Goal: Information Seeking & Learning: Learn about a topic

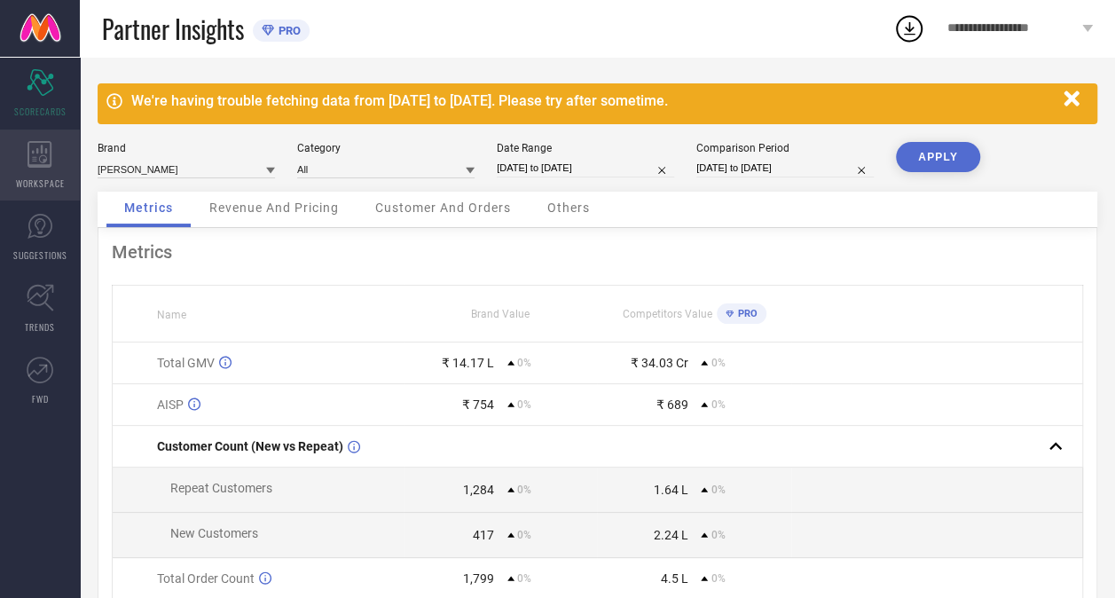
click at [35, 169] on div "WORKSPACE" at bounding box center [40, 164] width 80 height 71
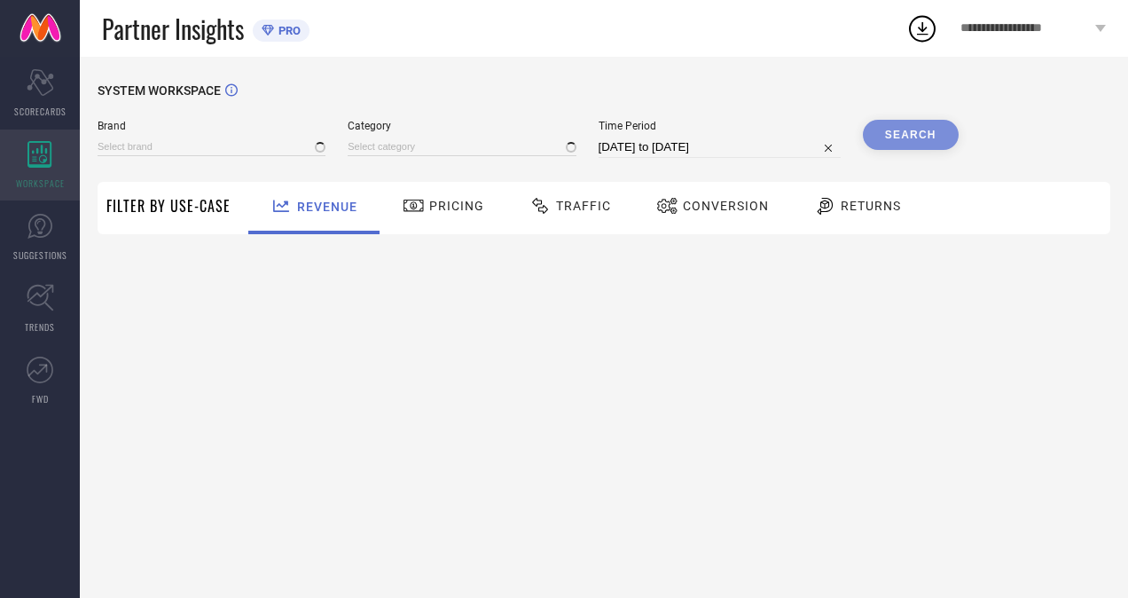
type input "[PERSON_NAME]"
type input "All"
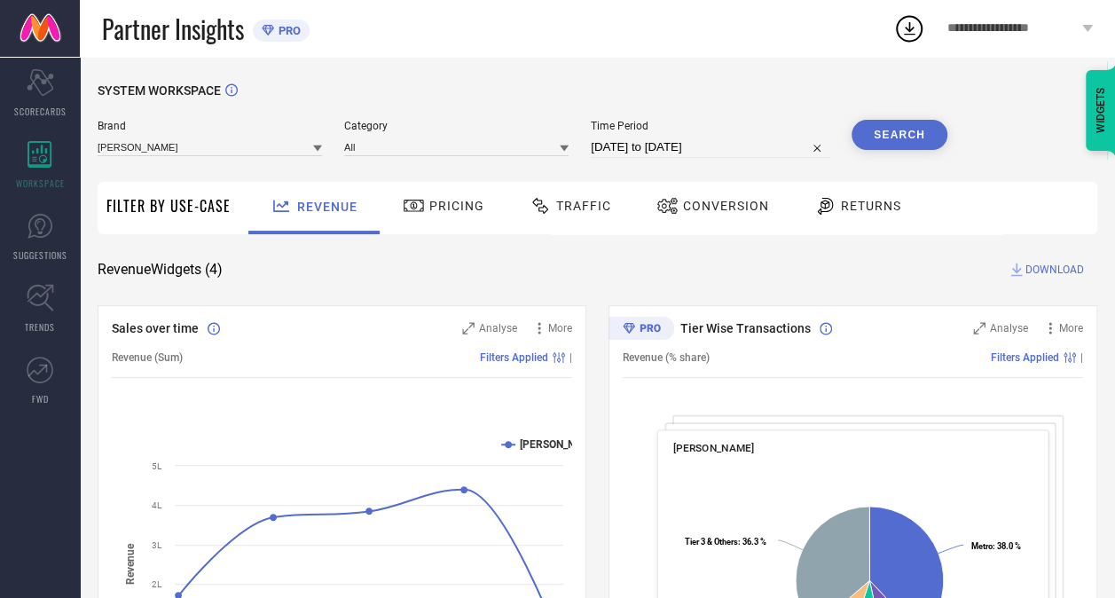
click at [841, 204] on span "Returns" at bounding box center [871, 206] width 60 height 14
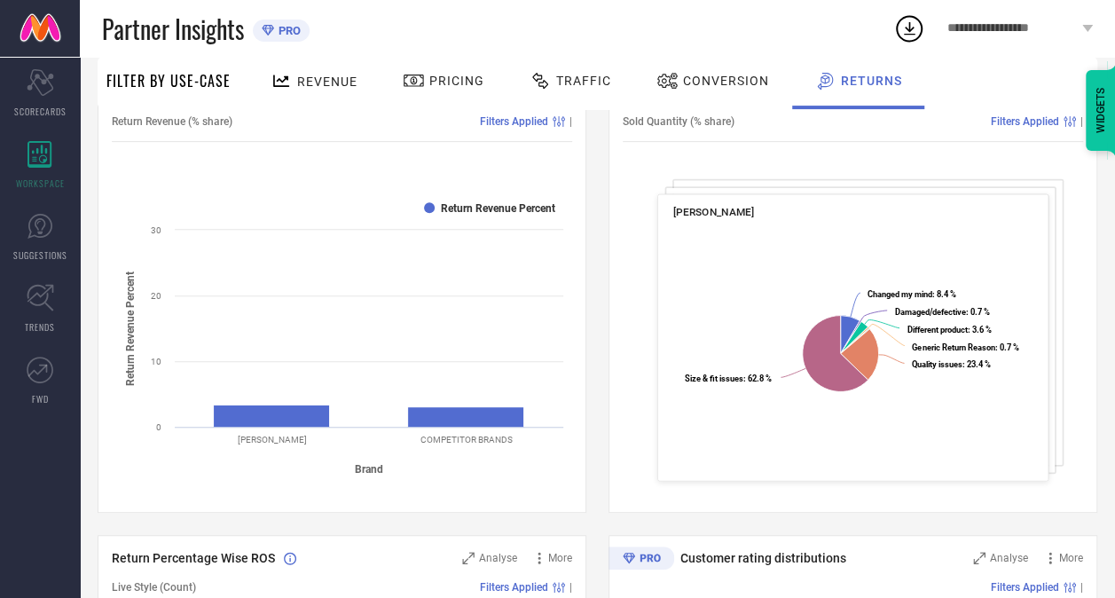
scroll to position [271, 0]
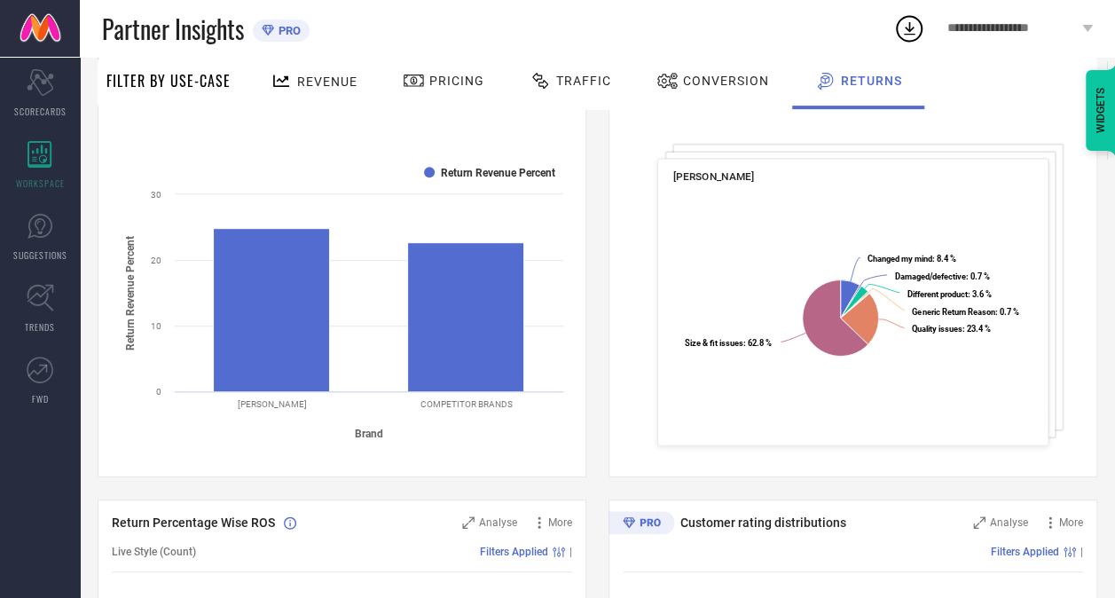
click at [986, 185] on div "[PERSON_NAME]" at bounding box center [852, 177] width 359 height 15
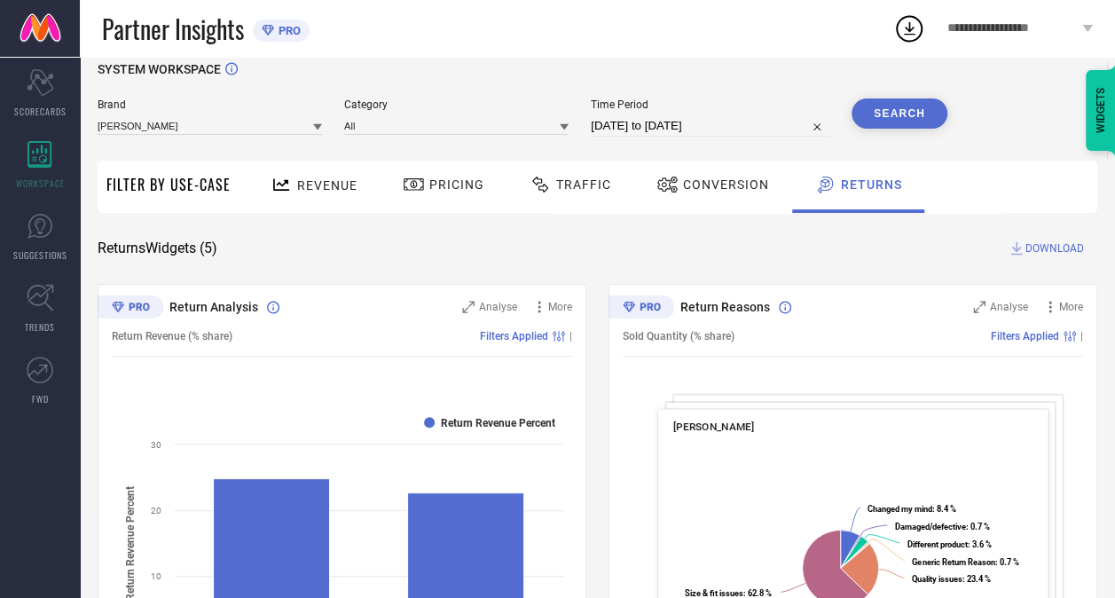
scroll to position [0, 0]
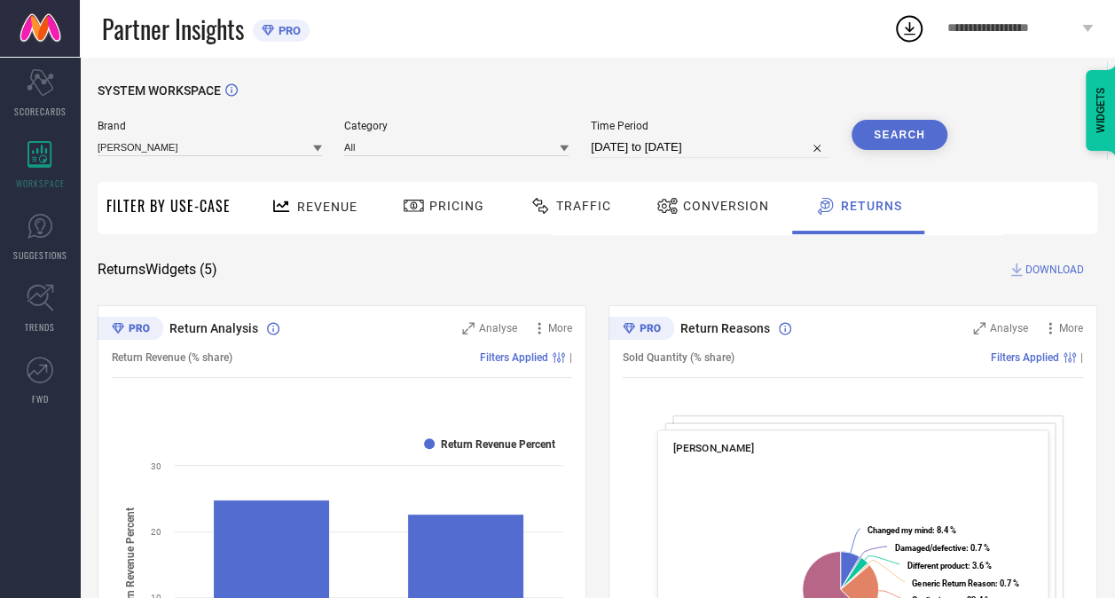
click at [709, 209] on span "Conversion" at bounding box center [726, 206] width 86 height 14
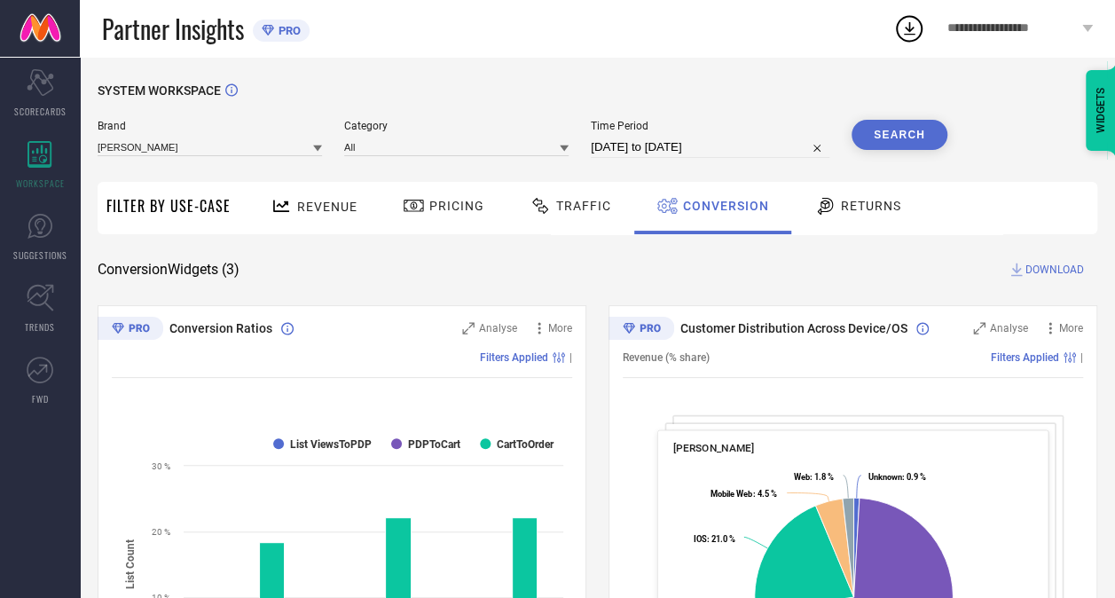
click at [560, 209] on span "Traffic" at bounding box center [583, 206] width 55 height 14
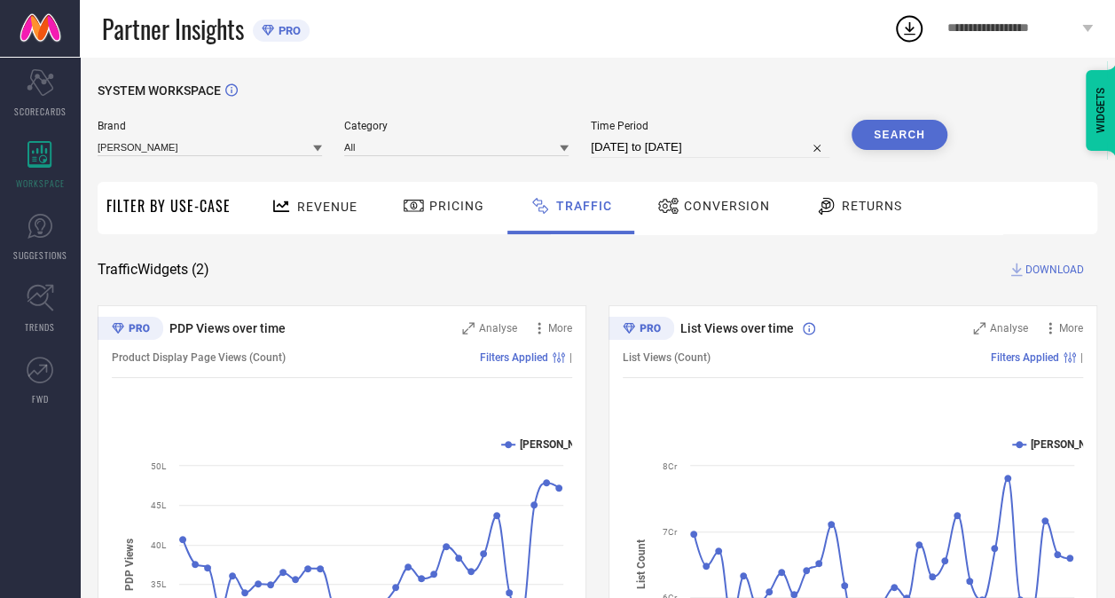
click at [449, 212] on span "Pricing" at bounding box center [456, 206] width 55 height 14
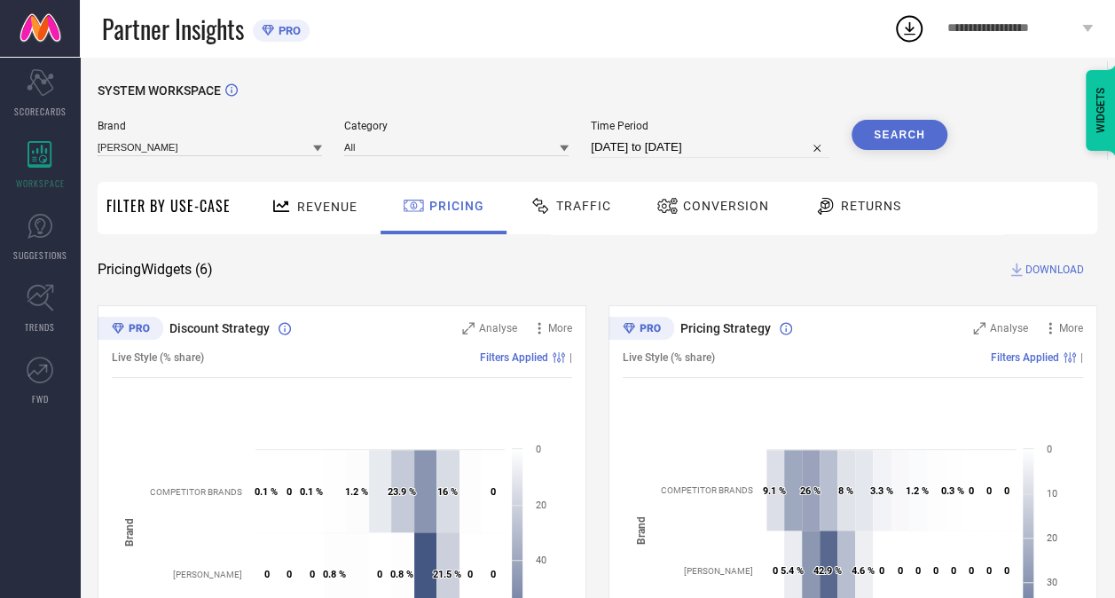
click at [451, 212] on span "Pricing" at bounding box center [456, 206] width 55 height 14
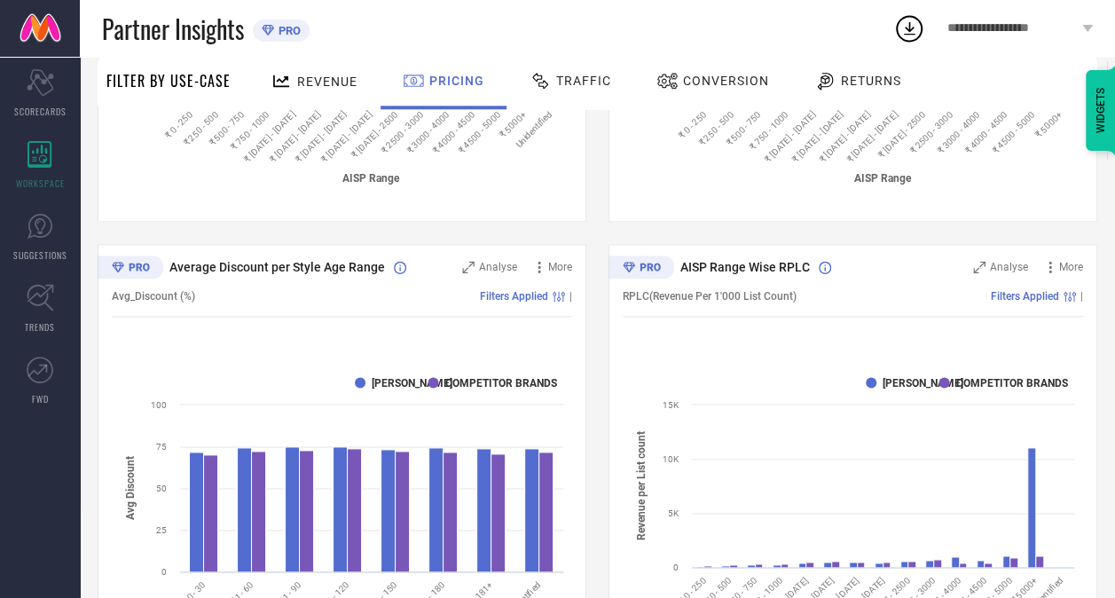
scroll to position [1109, 0]
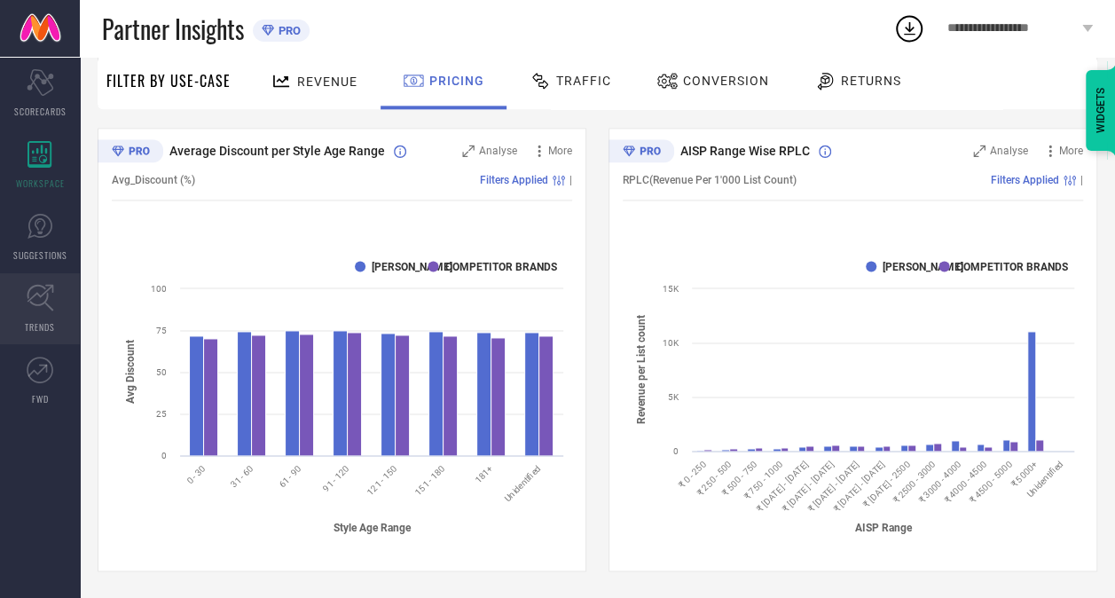
click at [31, 323] on span "TRENDS" at bounding box center [40, 326] width 30 height 13
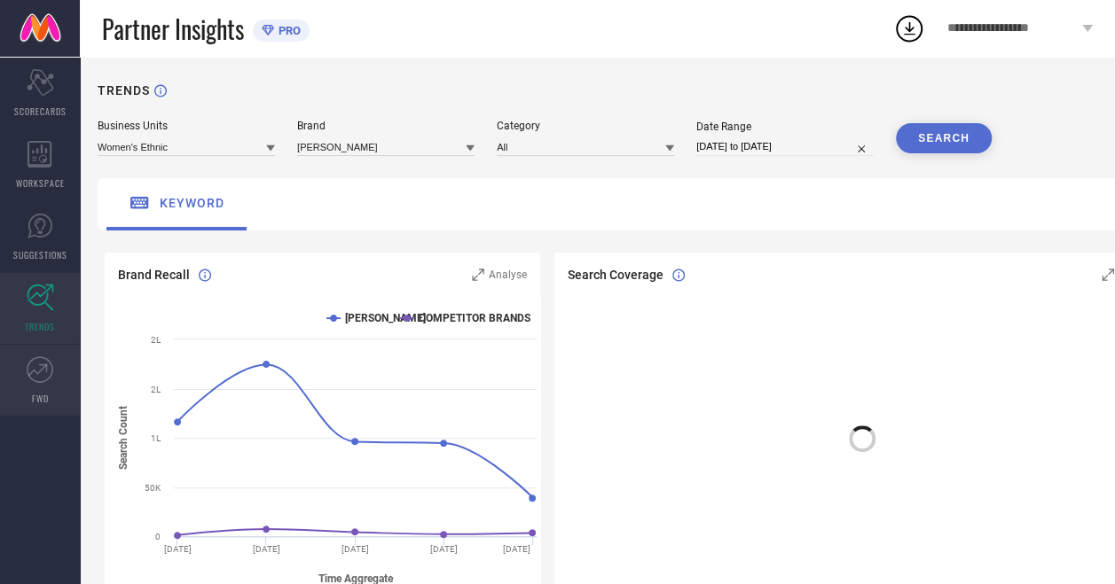
click at [44, 365] on icon at bounding box center [43, 368] width 8 height 8
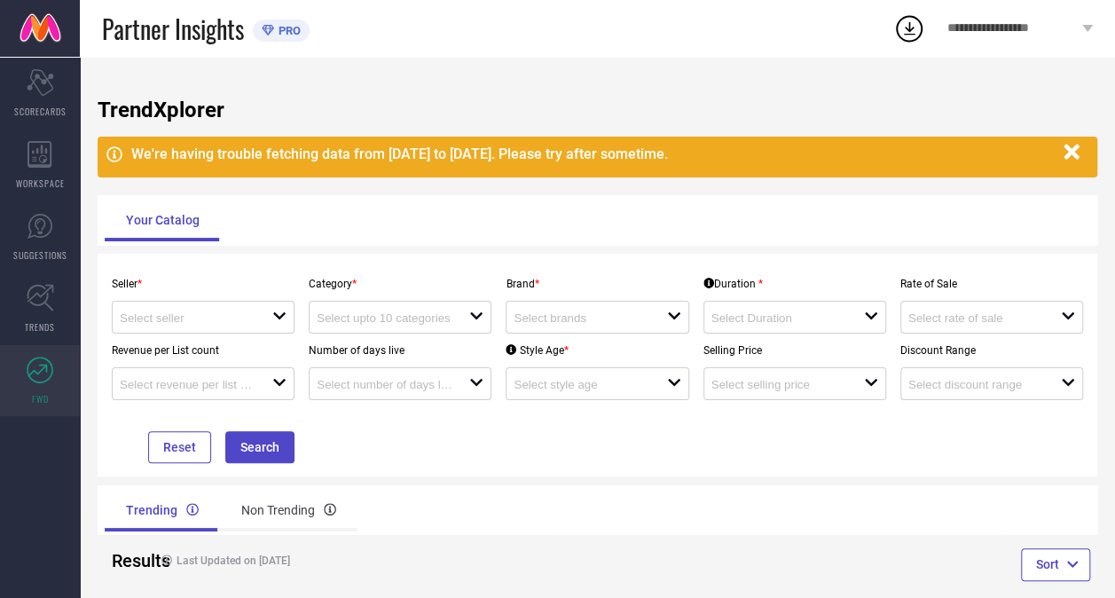
scroll to position [29, 0]
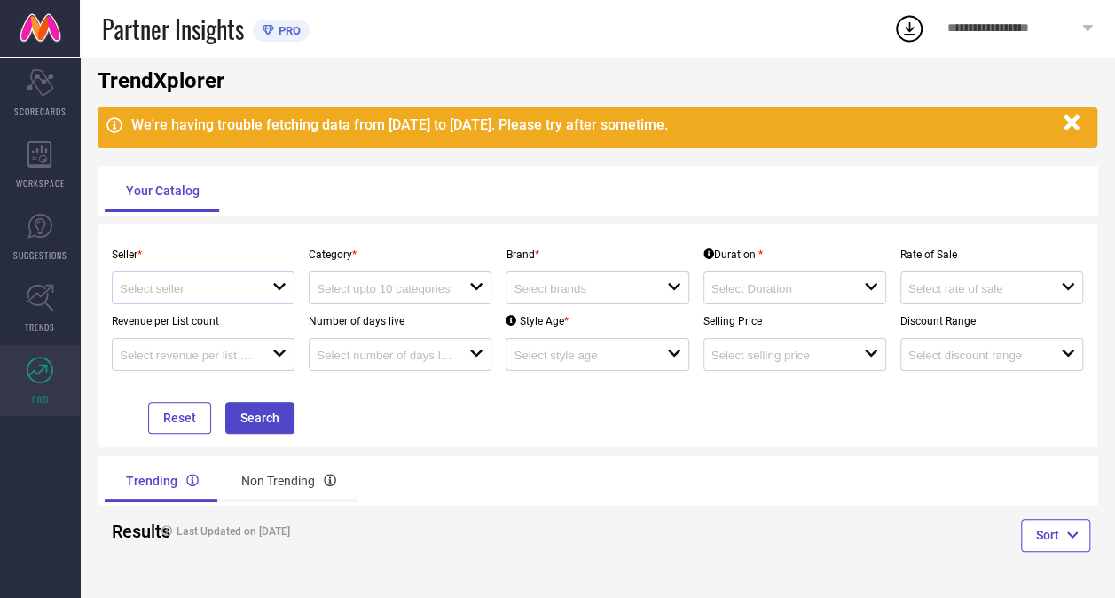
click at [277, 288] on icon "open" at bounding box center [279, 286] width 14 height 14
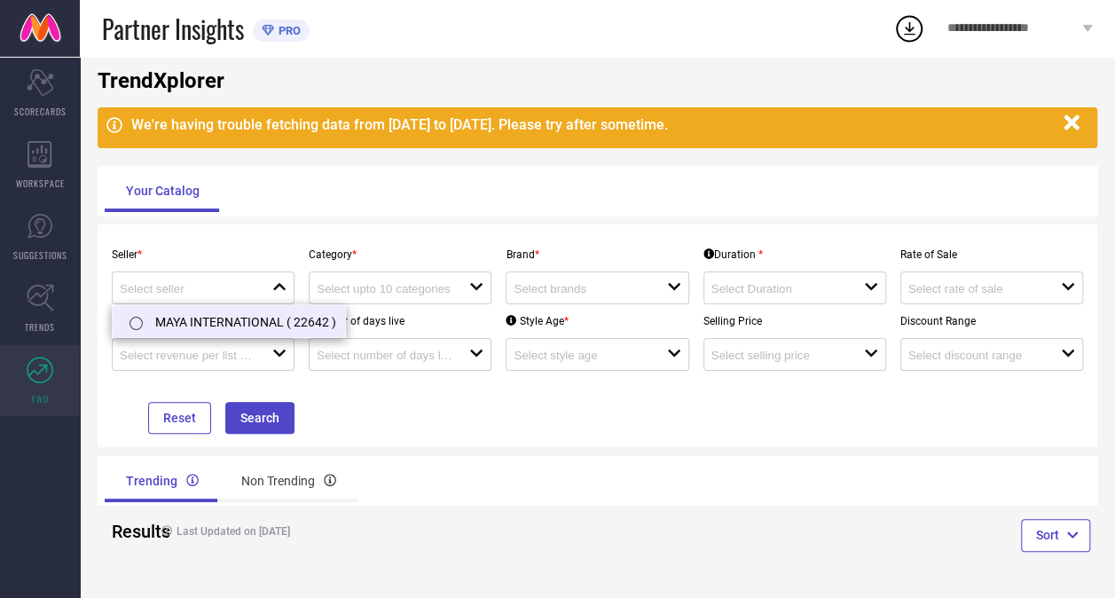
click at [264, 328] on li "MAYA INTERNATIONAL ( 22642 )" at bounding box center [229, 321] width 232 height 32
type input "MAYA INTERNATIONAL ( 22642 )"
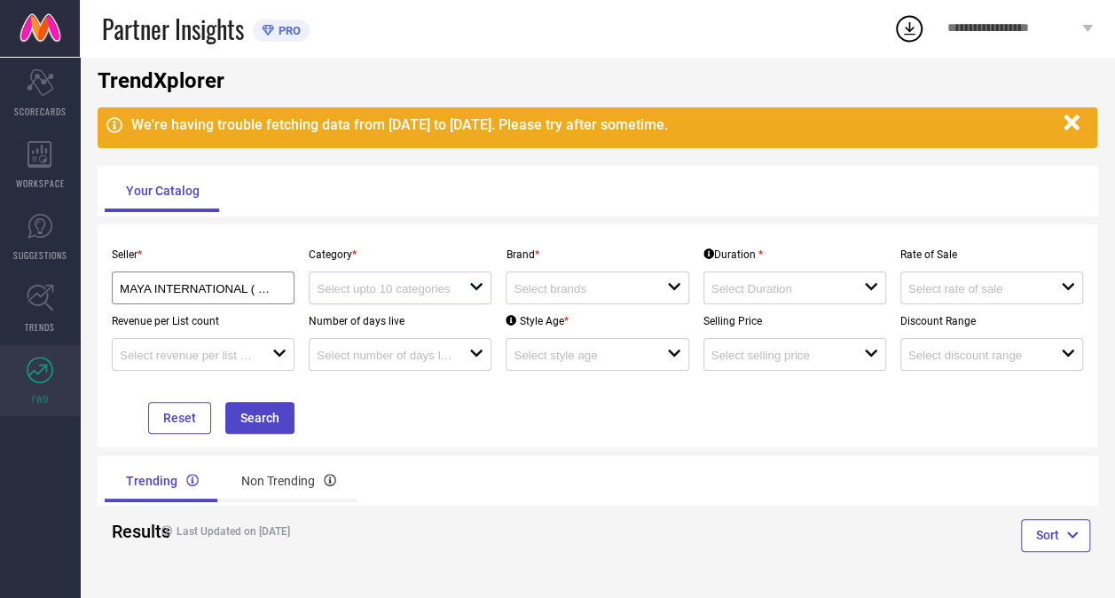
click at [477, 288] on icon at bounding box center [477, 286] width 12 height 7
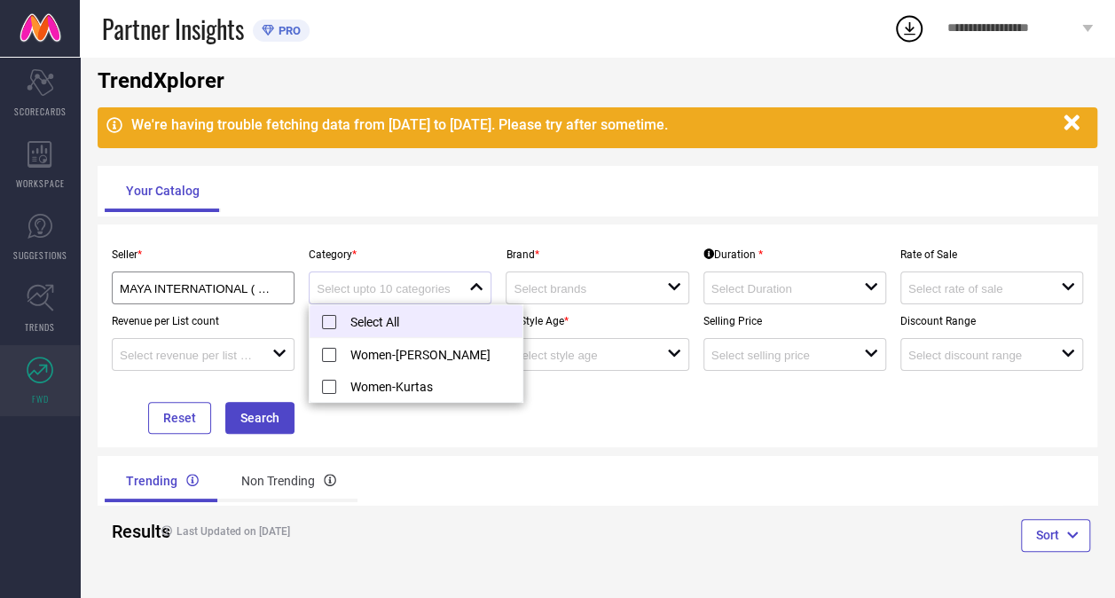
click at [323, 323] on li "Select All" at bounding box center [416, 321] width 213 height 33
type input "Women-[PERSON_NAME], Women-Kurtas"
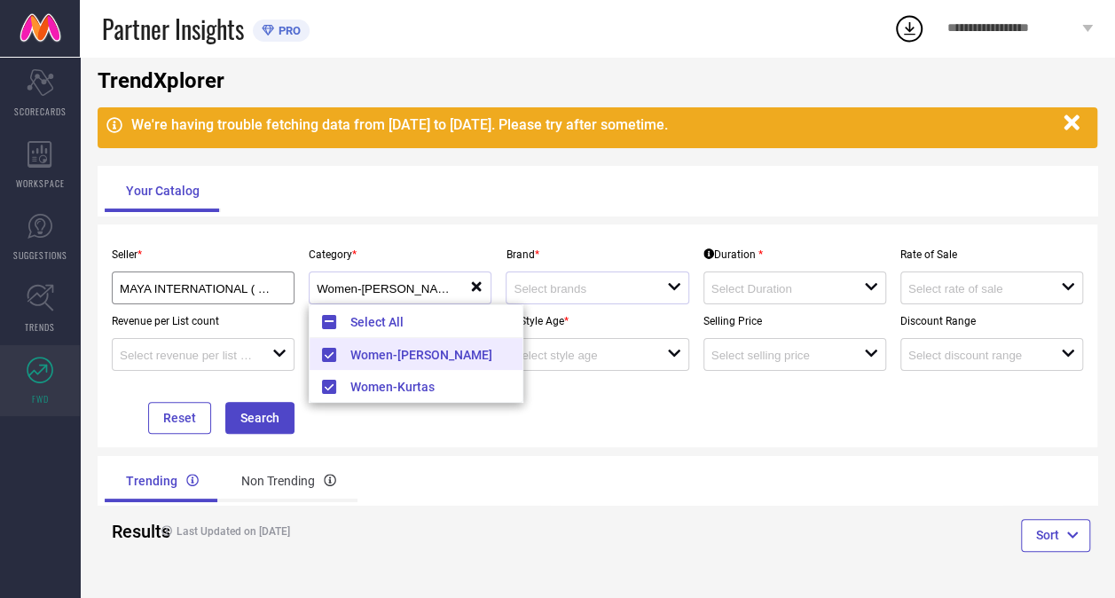
click at [670, 285] on icon at bounding box center [674, 286] width 12 height 7
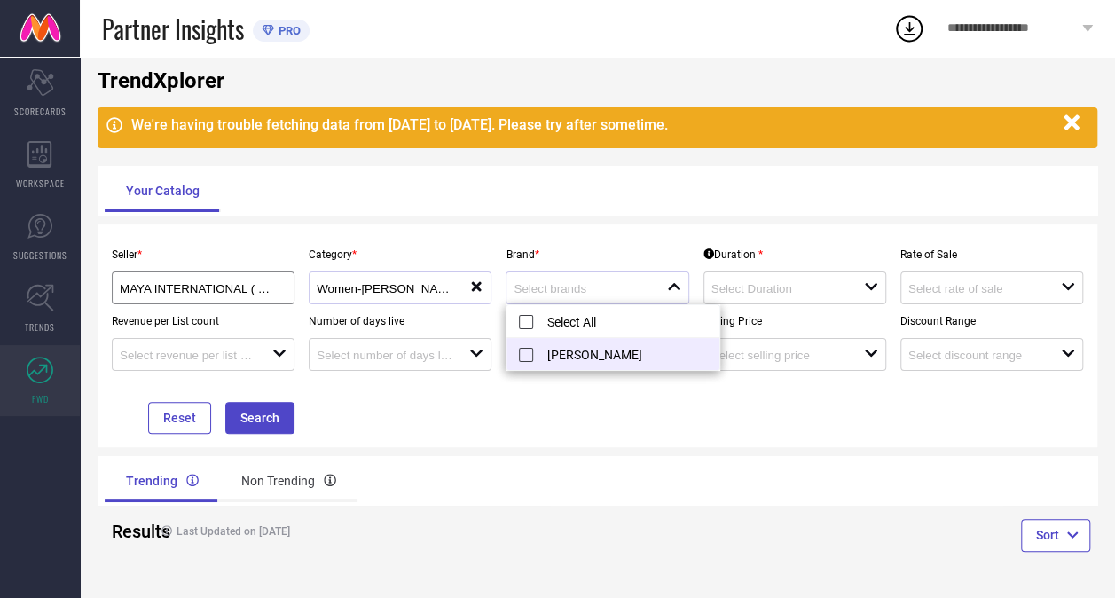
click at [578, 360] on li "[PERSON_NAME]" at bounding box center [612, 354] width 213 height 32
type input "[PERSON_NAME]"
click at [871, 286] on icon at bounding box center [871, 286] width 12 height 7
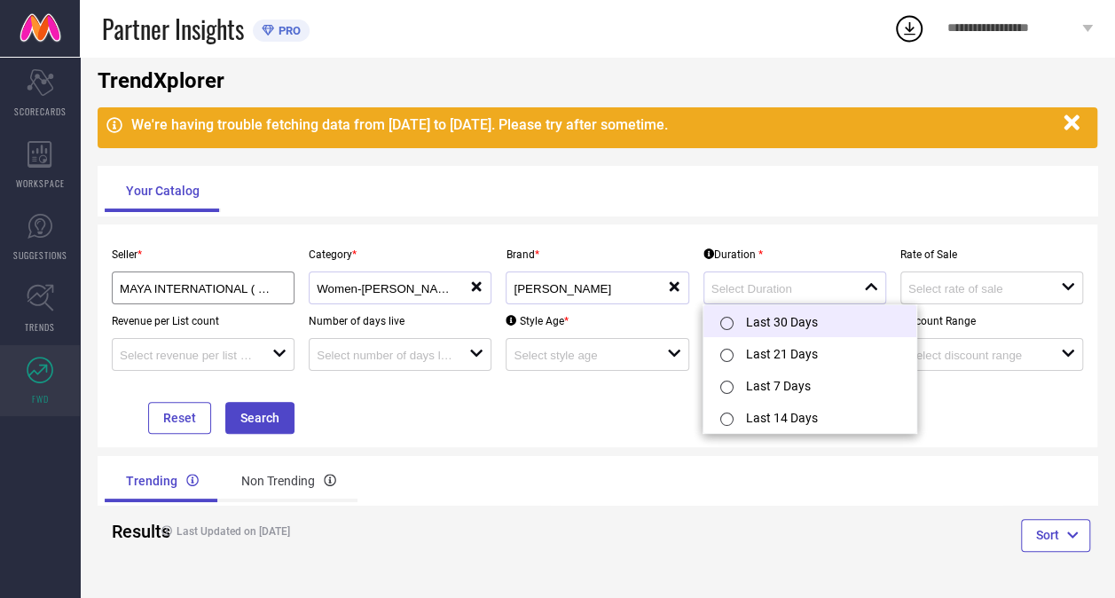
click at [802, 322] on li "Last 30 Days" at bounding box center [809, 321] width 213 height 32
type input "Last 30 Days"
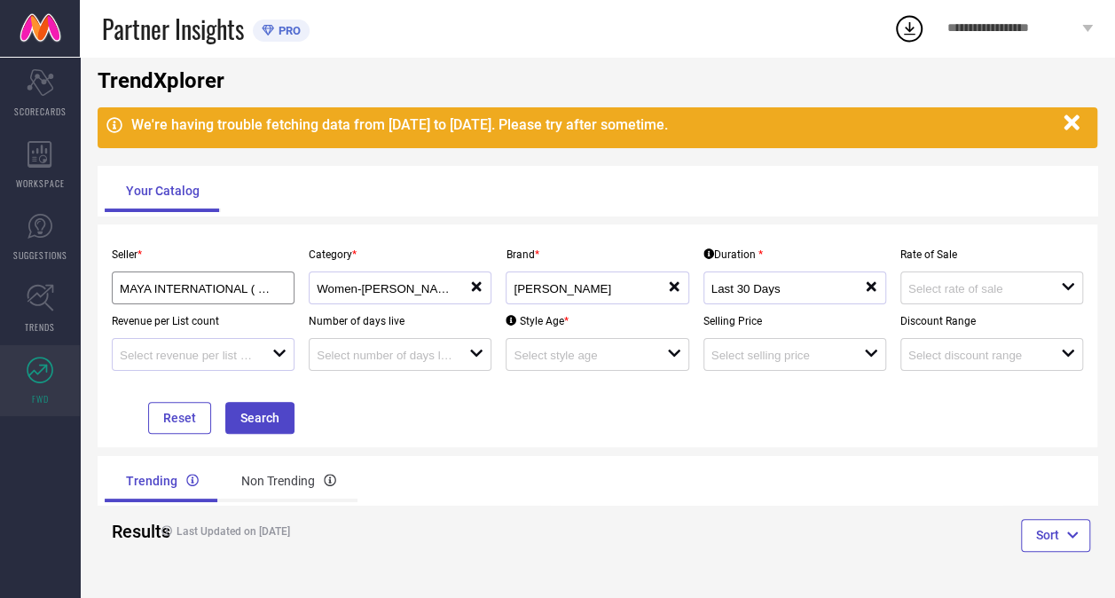
click at [283, 351] on icon at bounding box center [279, 352] width 12 height 7
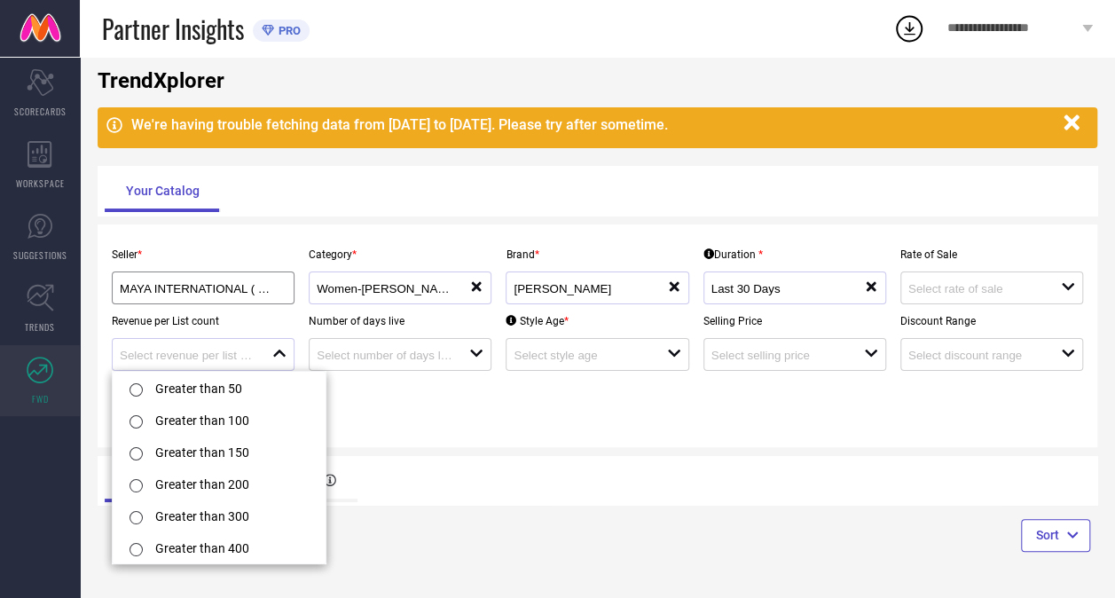
click at [283, 351] on icon "close" at bounding box center [279, 353] width 14 height 14
click at [427, 443] on div "Seller * MAYA INTERNATIONAL ( 22642 ) Category * Women-Kurta Sets, Women-Kurtas…" at bounding box center [598, 335] width 1000 height 223
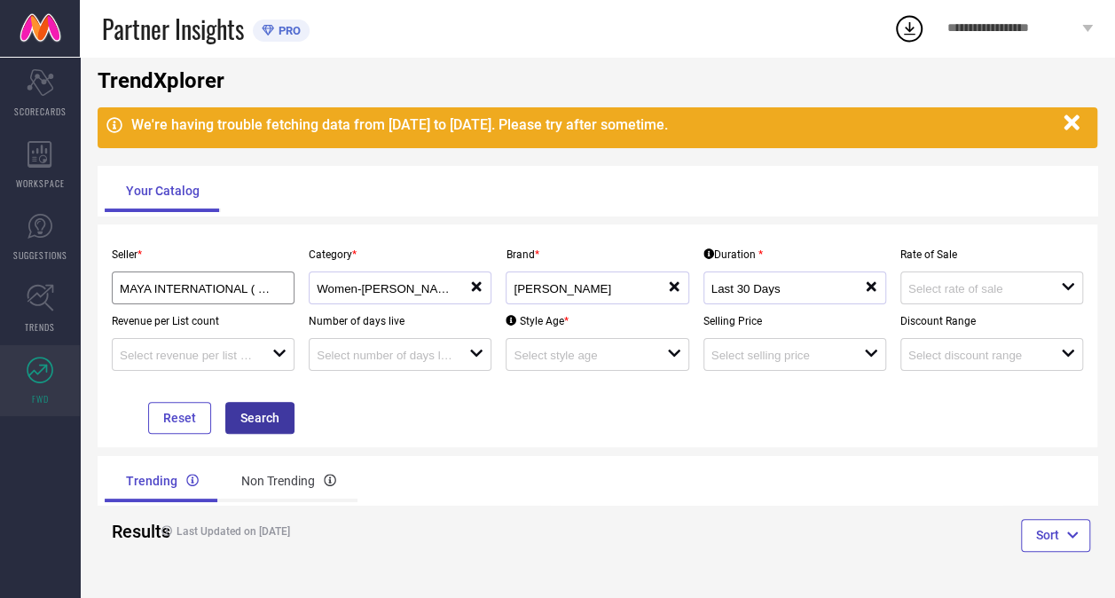
click at [245, 417] on button "Search" at bounding box center [259, 418] width 69 height 32
click at [259, 417] on button "Search" at bounding box center [259, 418] width 69 height 32
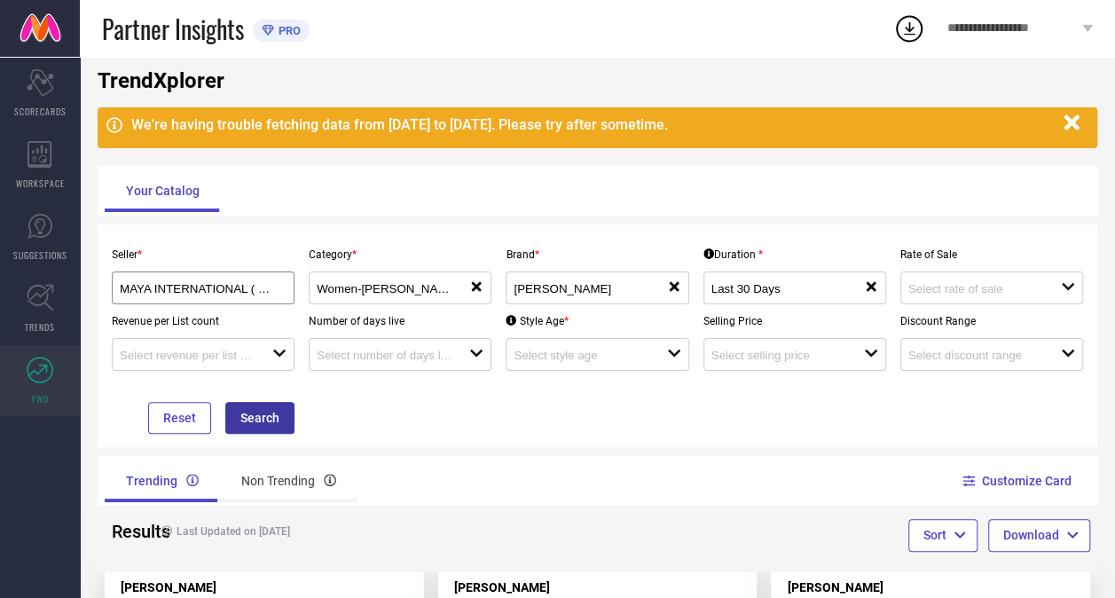
click at [259, 417] on button "Search" at bounding box center [259, 418] width 69 height 32
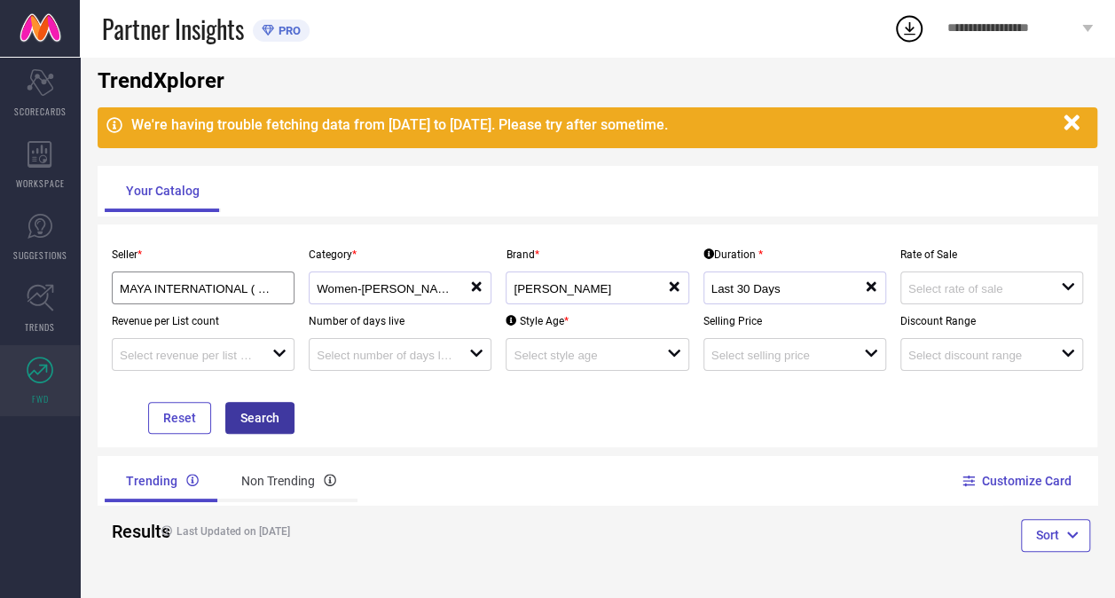
click at [259, 417] on button "Search" at bounding box center [259, 418] width 69 height 32
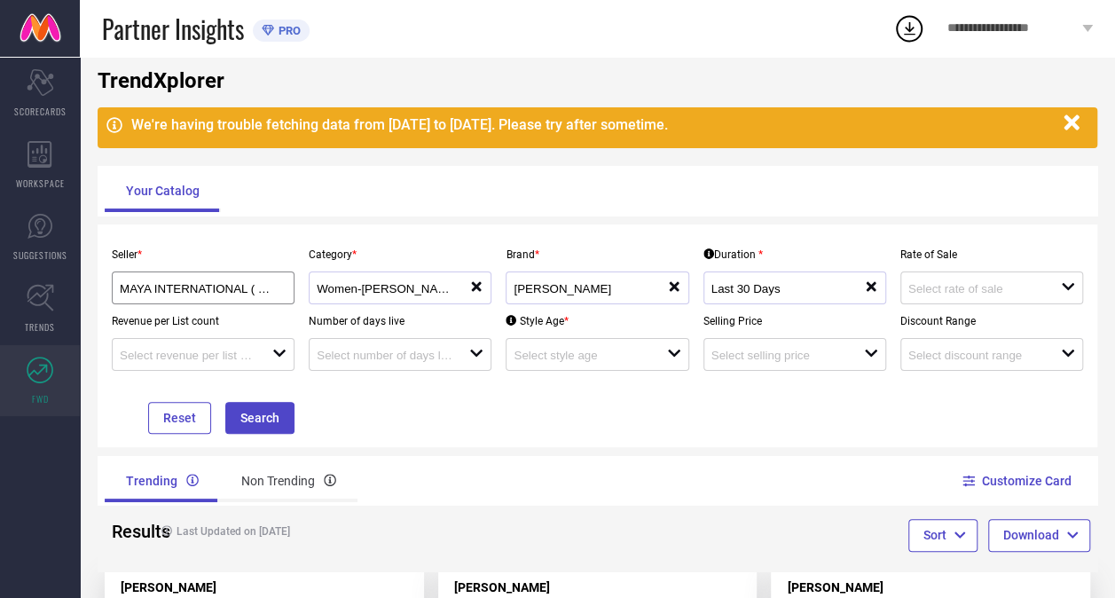
click at [1075, 119] on icon "button" at bounding box center [1070, 122] width 15 height 15
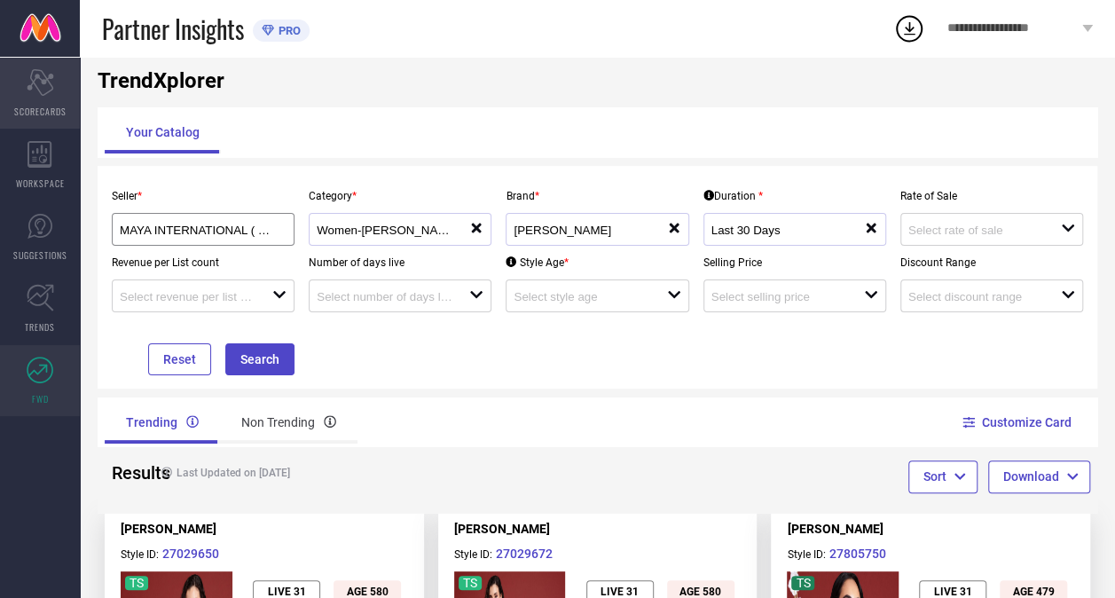
click at [36, 103] on div "Scorecard SCORECARDS" at bounding box center [40, 93] width 80 height 71
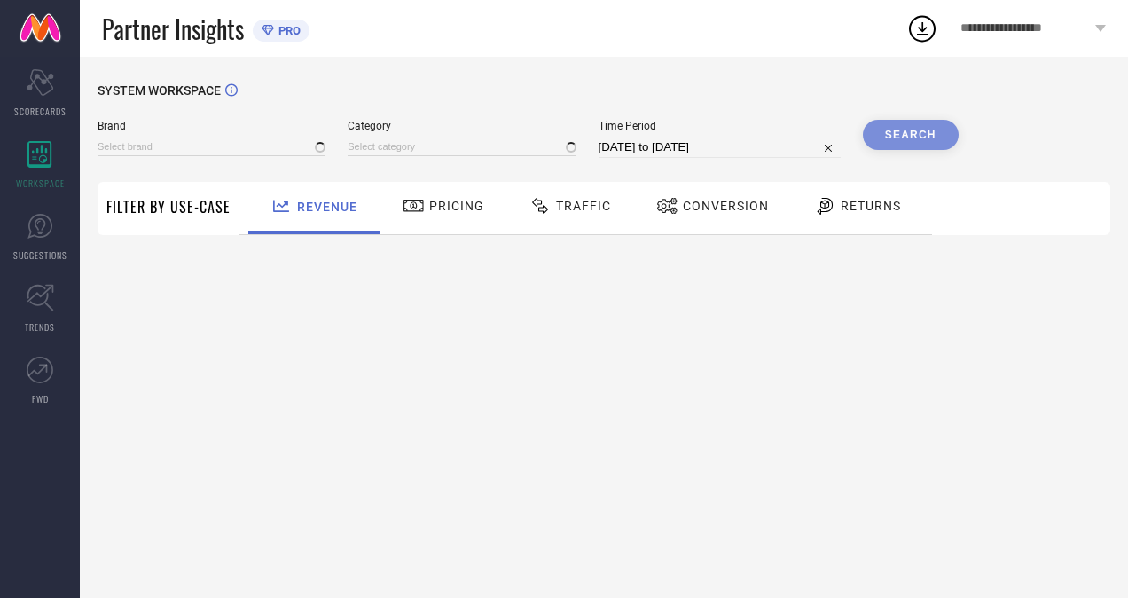
type input "[PERSON_NAME]"
type input "All"
